Goal: Find specific page/section: Find specific page/section

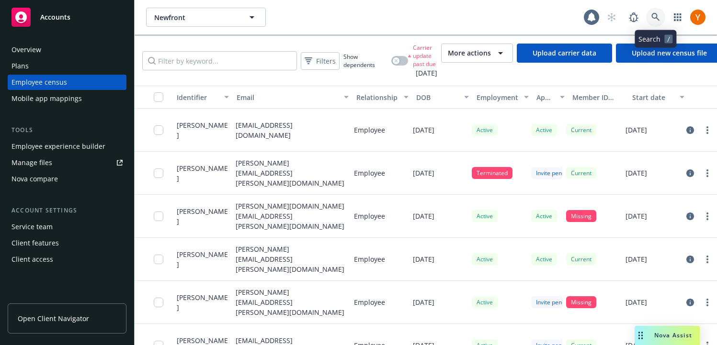
click at [656, 23] on link at bounding box center [655, 17] width 19 height 19
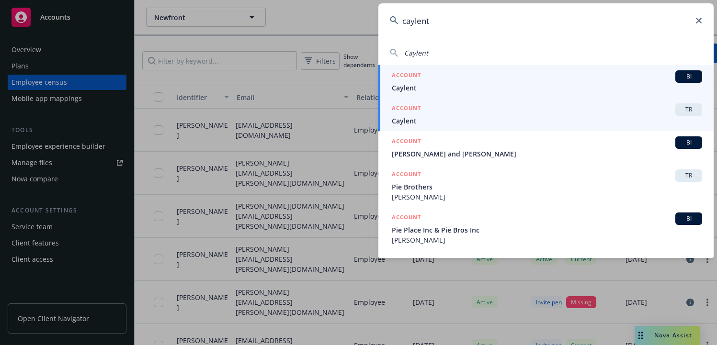
type input "caylent"
click at [477, 111] on div "ACCOUNT TR" at bounding box center [547, 109] width 310 height 12
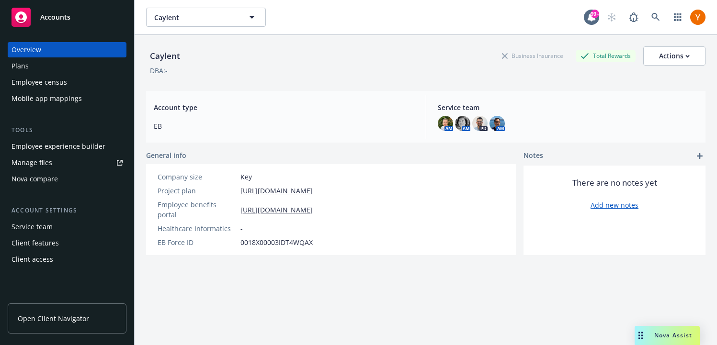
click at [85, 79] on div "Employee census" at bounding box center [66, 82] width 111 height 15
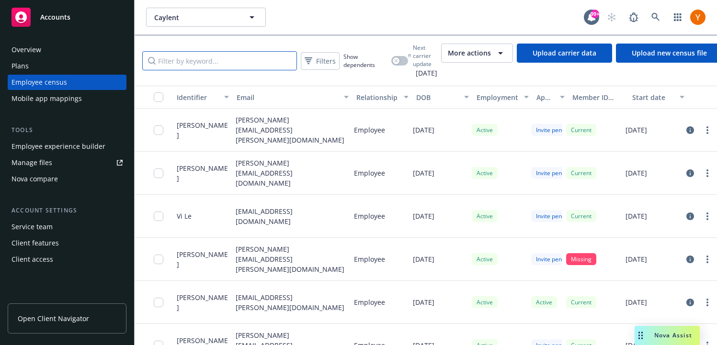
click at [268, 62] on input "Filter by keyword..." at bounding box center [219, 60] width 155 height 19
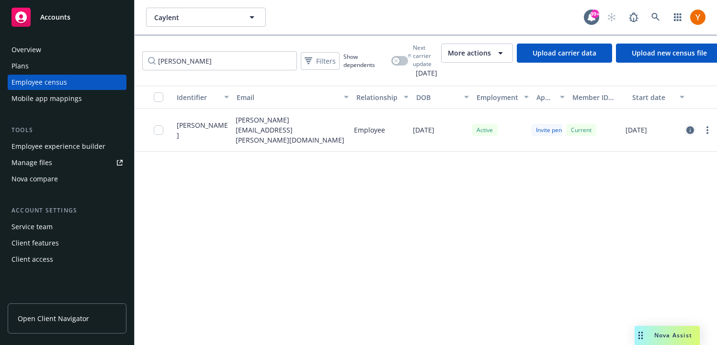
click at [689, 126] on icon "circleInformation" at bounding box center [691, 130] width 8 height 8
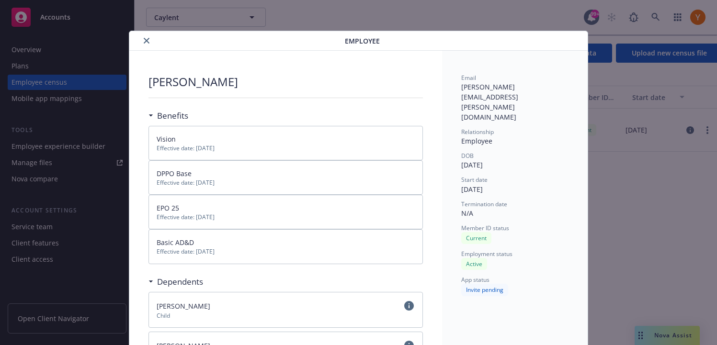
click at [143, 41] on button "close" at bounding box center [146, 40] width 11 height 11
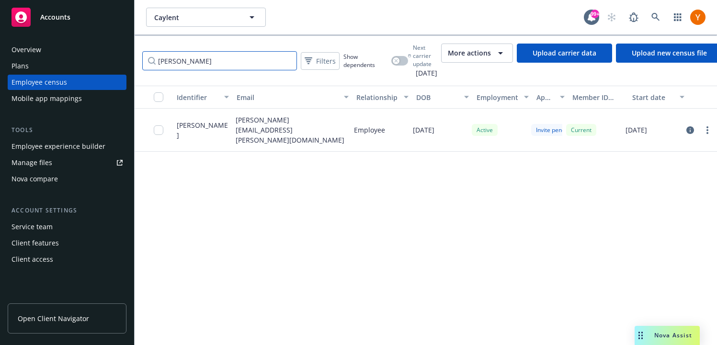
click at [180, 65] on input "[PERSON_NAME]" at bounding box center [219, 60] width 155 height 19
type input "[PERSON_NAME]"
click at [651, 12] on link at bounding box center [655, 17] width 19 height 19
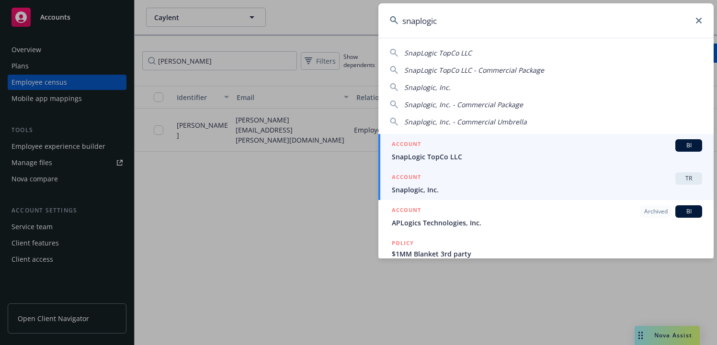
type input "snaplogic"
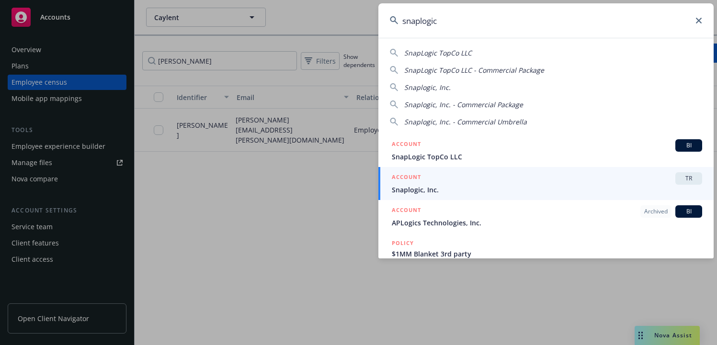
click at [450, 193] on span "Snaplogic, Inc." at bounding box center [547, 190] width 310 height 10
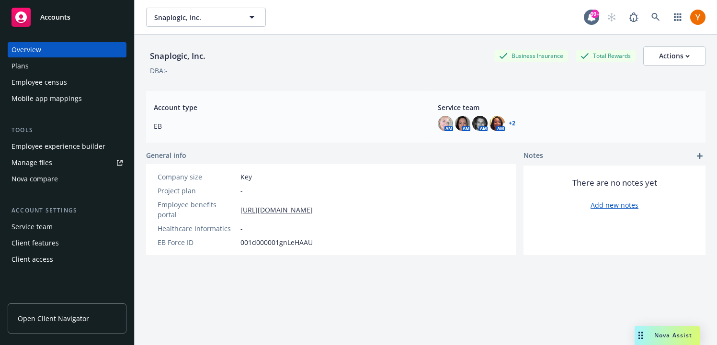
click at [42, 97] on div "Mobile app mappings" at bounding box center [46, 98] width 70 height 15
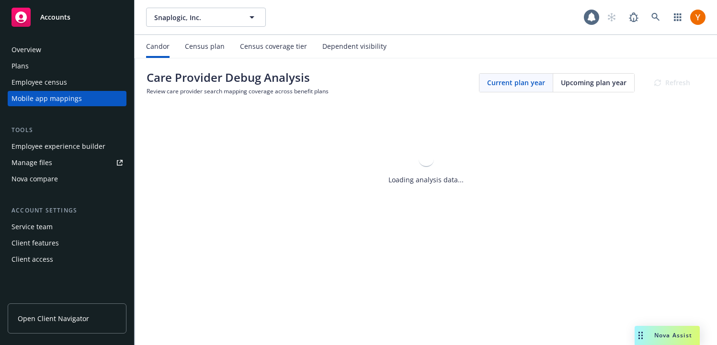
click at [47, 80] on div "Employee census" at bounding box center [39, 82] width 56 height 15
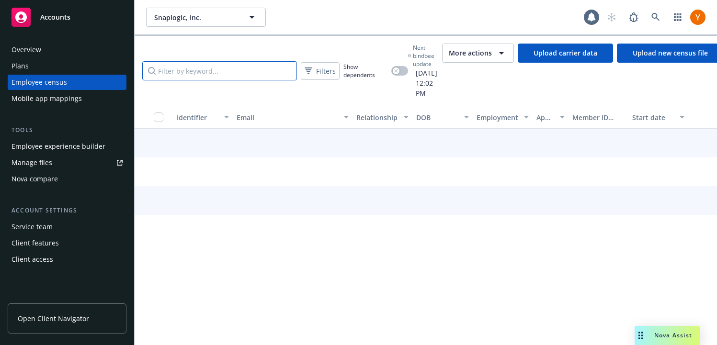
click at [179, 61] on input "Filter by keyword..." at bounding box center [219, 70] width 155 height 19
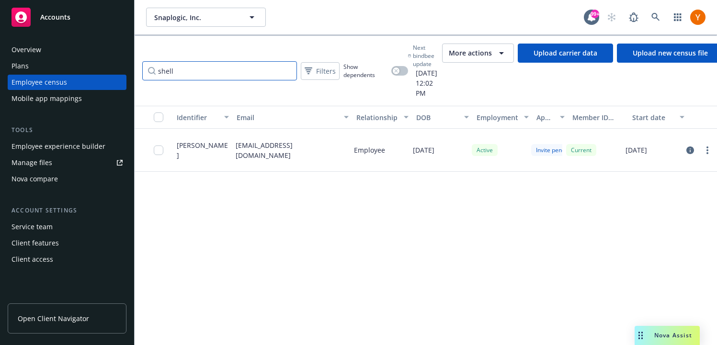
type input "shell"
